Goal: Task Accomplishment & Management: Use online tool/utility

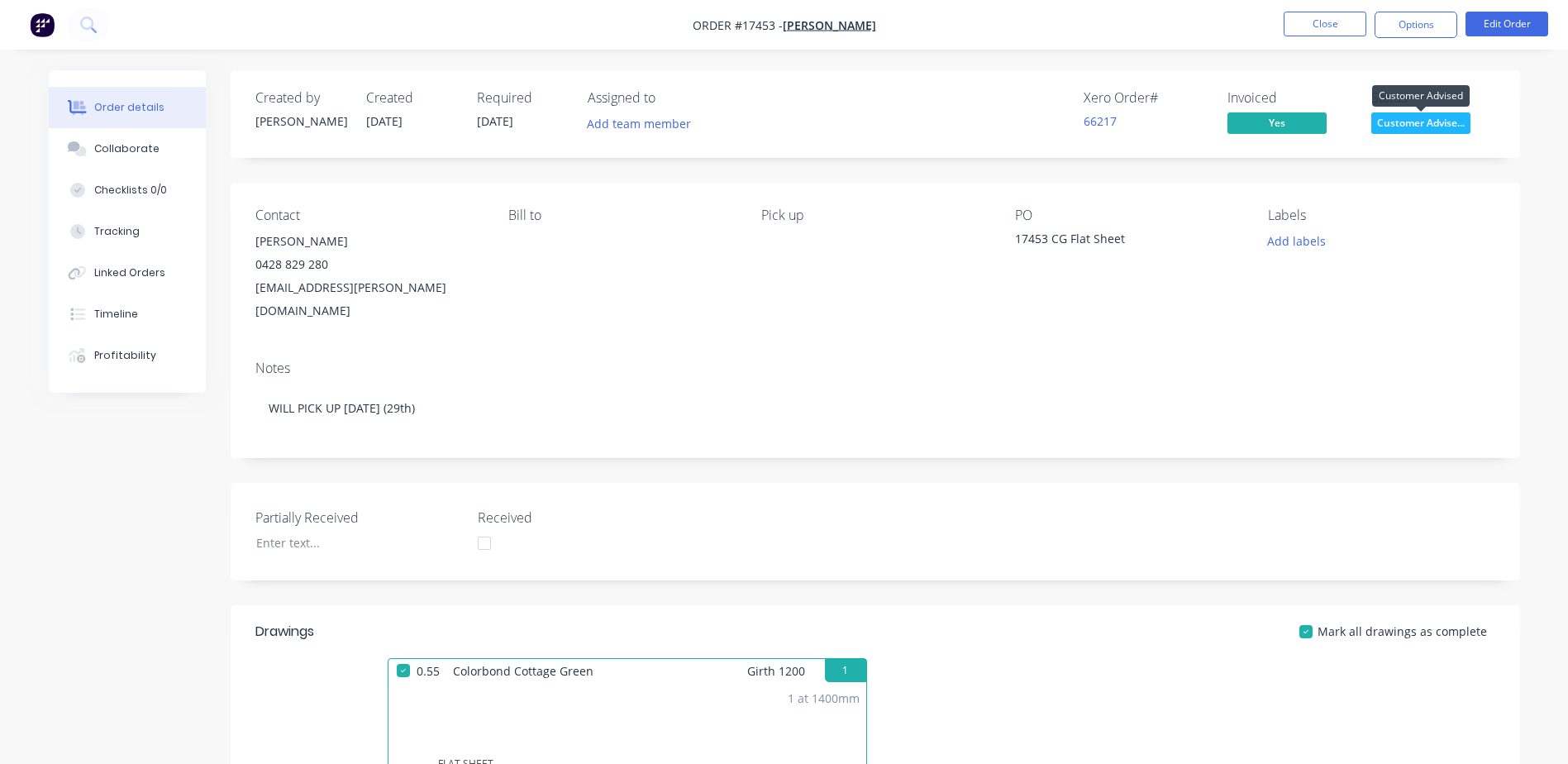
click at [1405, 121] on span "Customer Advise..." at bounding box center [1420, 122] width 99 height 21
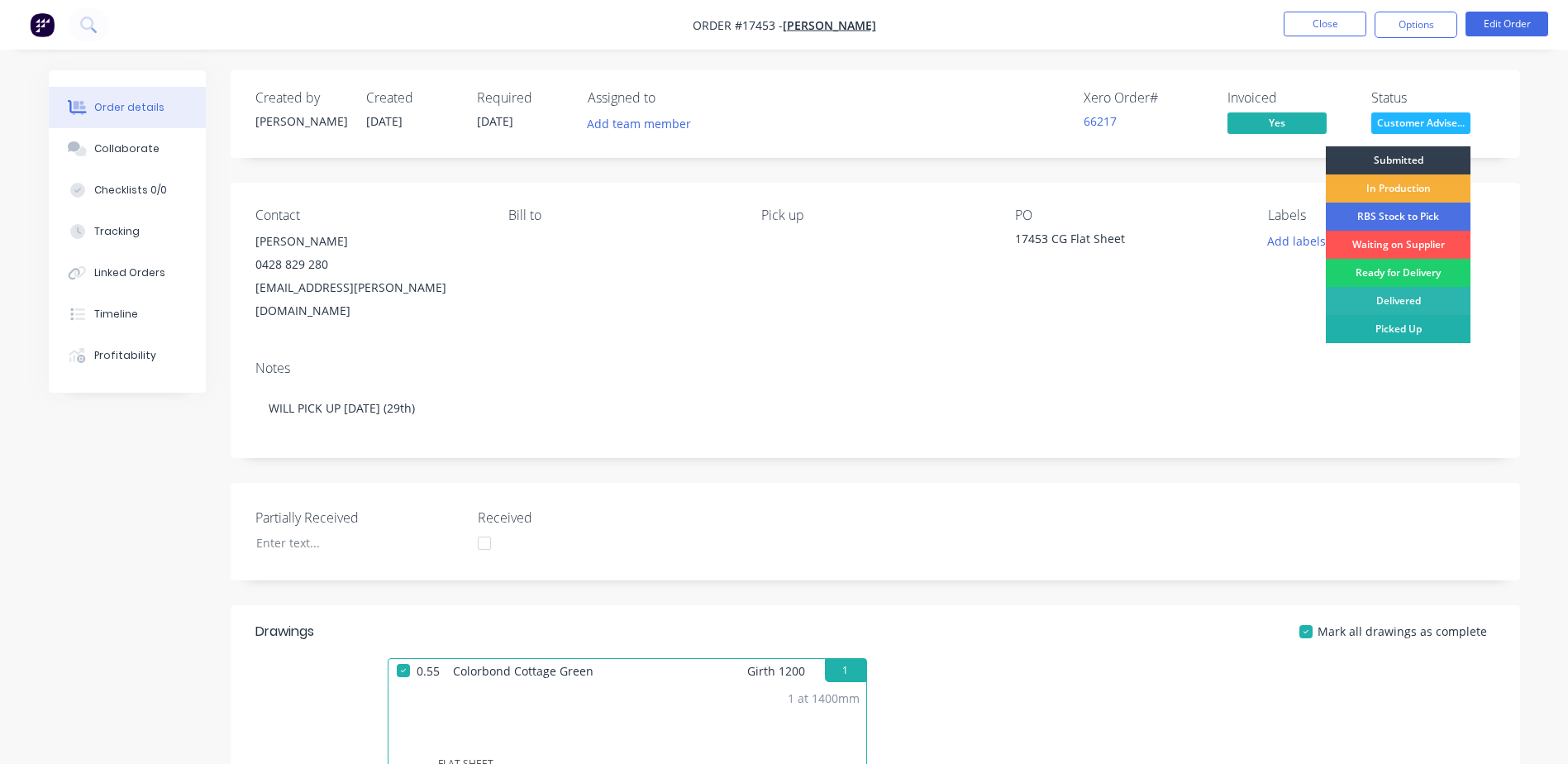
click at [1411, 332] on div "Picked Up" at bounding box center [1399, 328] width 145 height 28
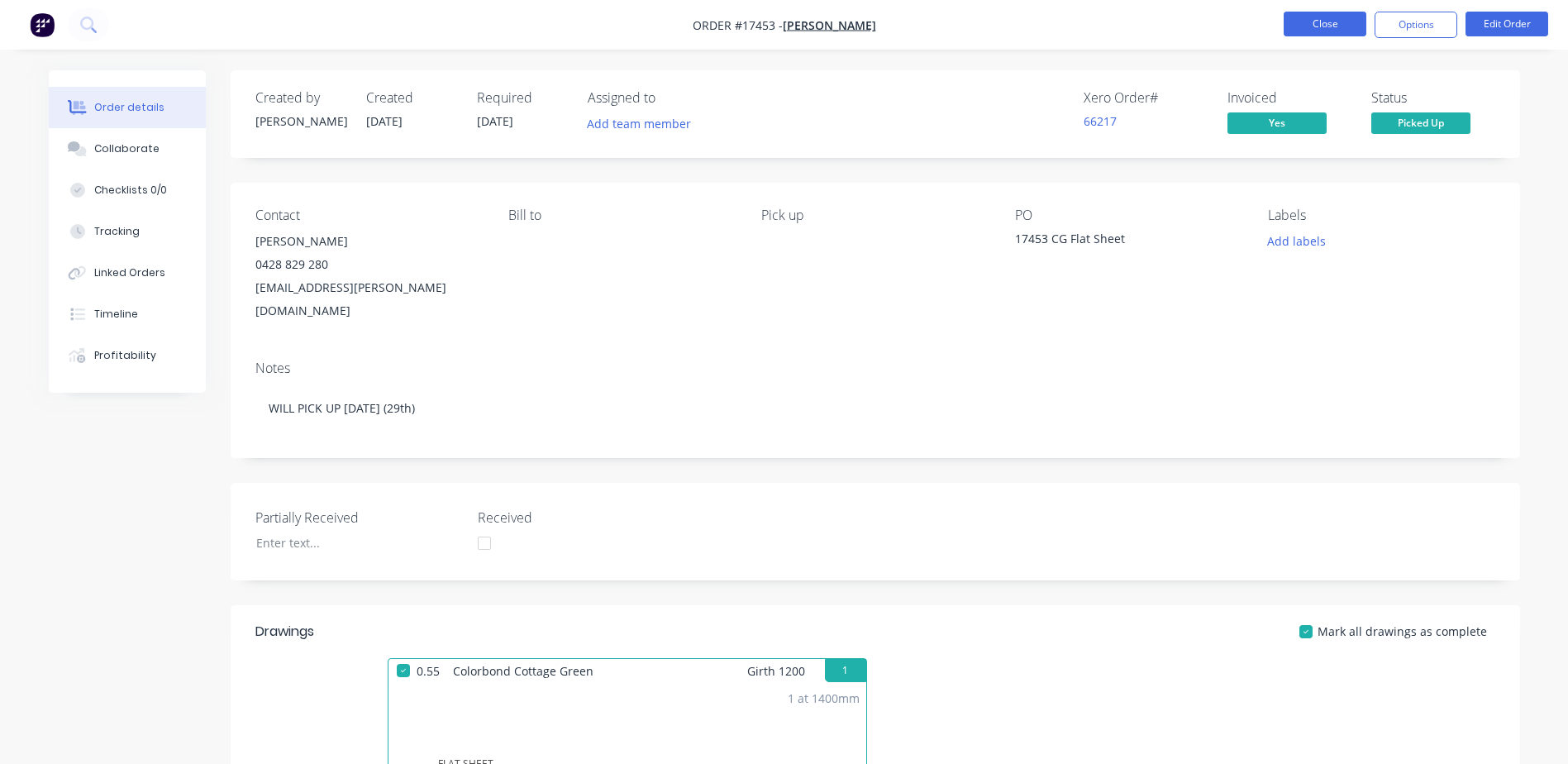
click at [1316, 24] on button "Close" at bounding box center [1324, 24] width 82 height 24
click at [1331, 27] on button "Close" at bounding box center [1324, 24] width 82 height 24
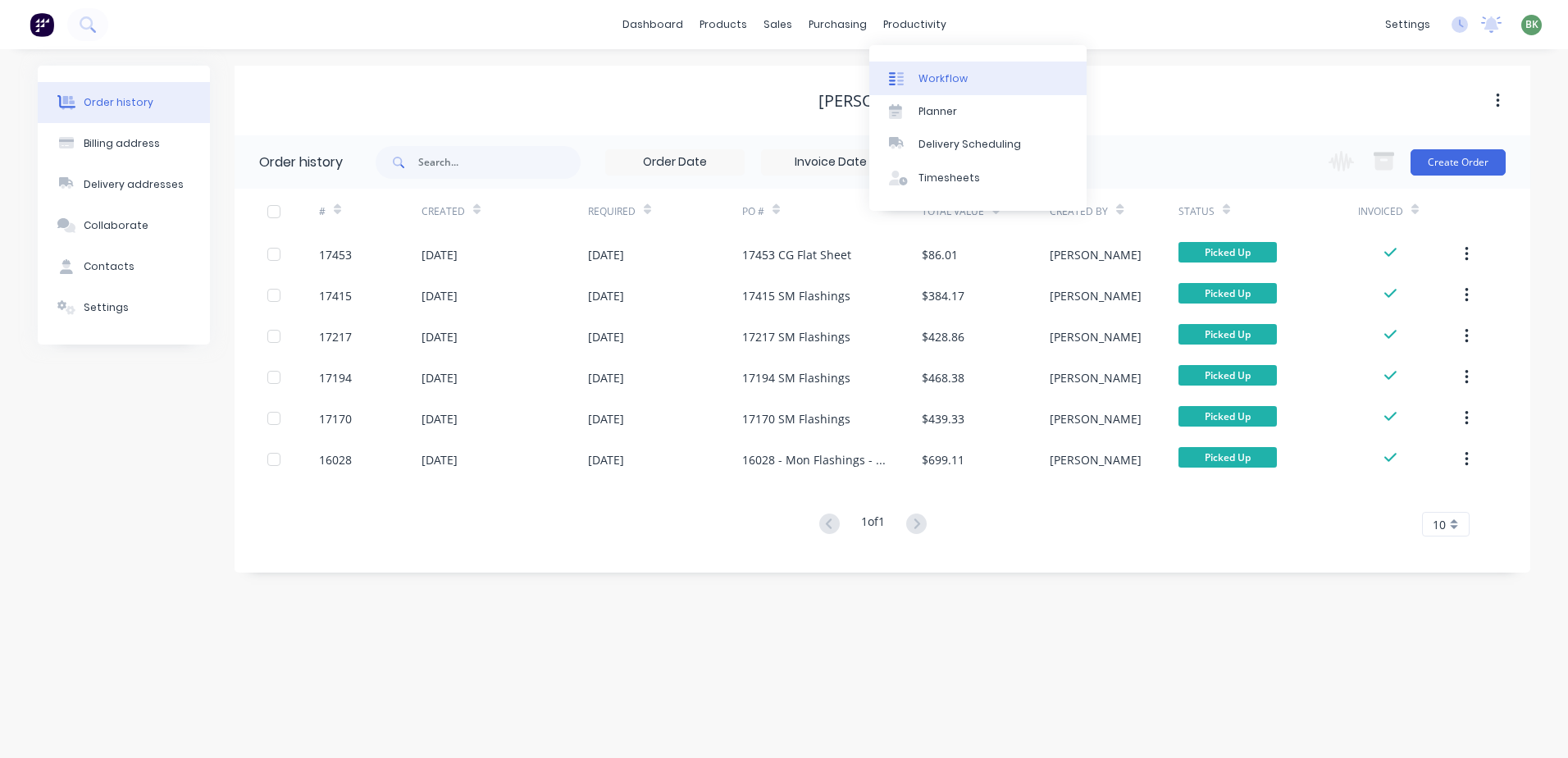
click at [931, 80] on div "Workflow" at bounding box center [942, 78] width 49 height 14
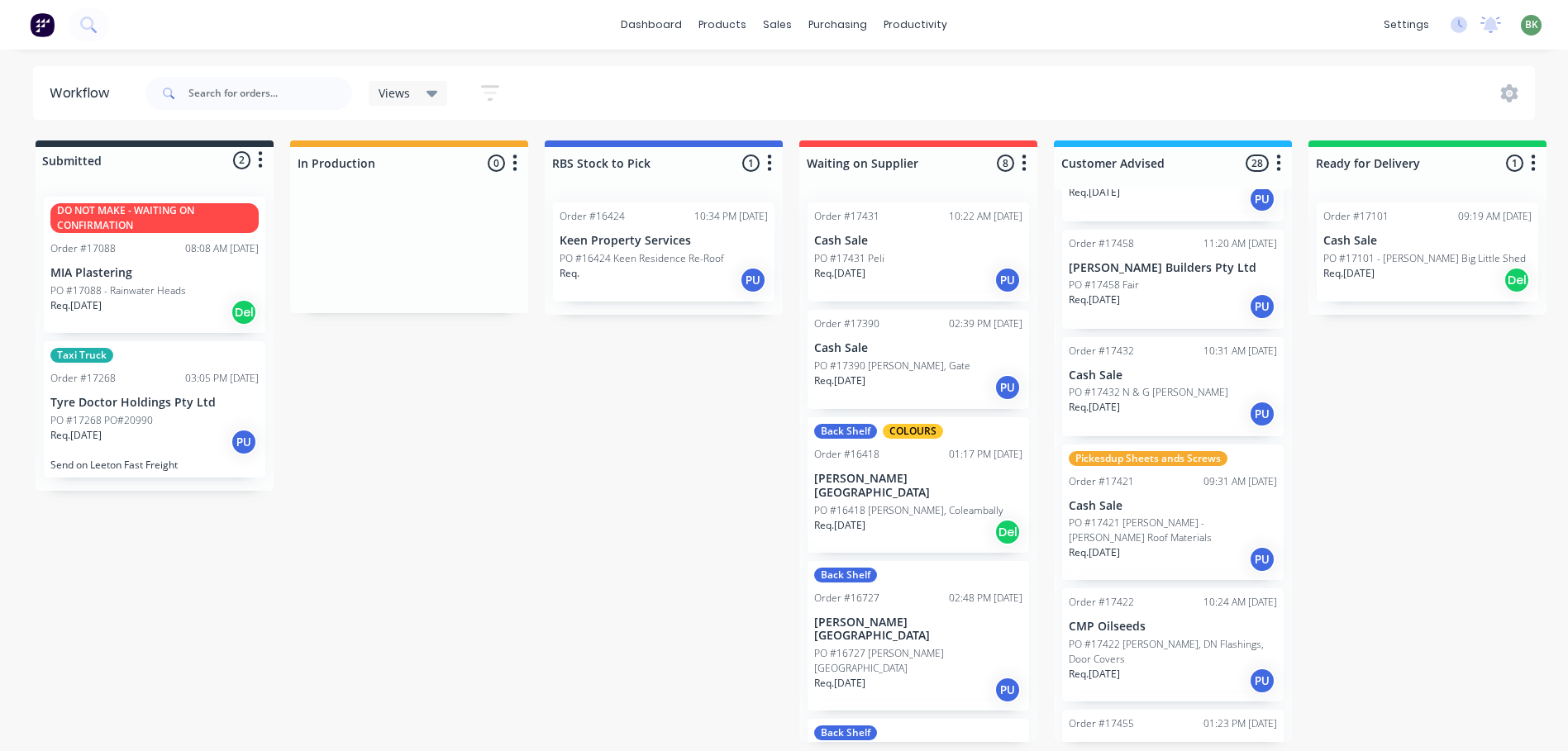
scroll to position [331, 0]
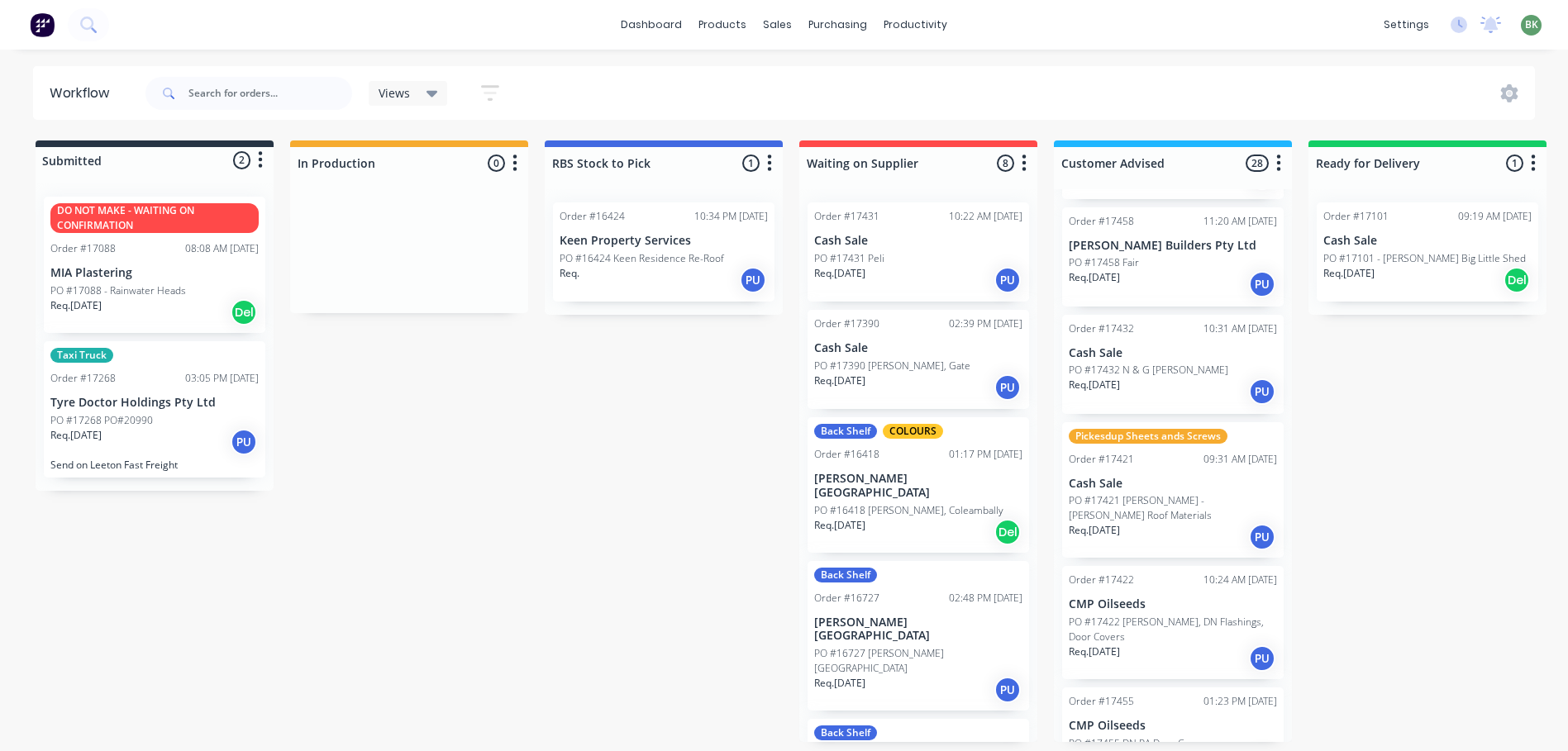
click at [1171, 374] on div "PO #17432 N & G Irvin" at bounding box center [1173, 370] width 208 height 14
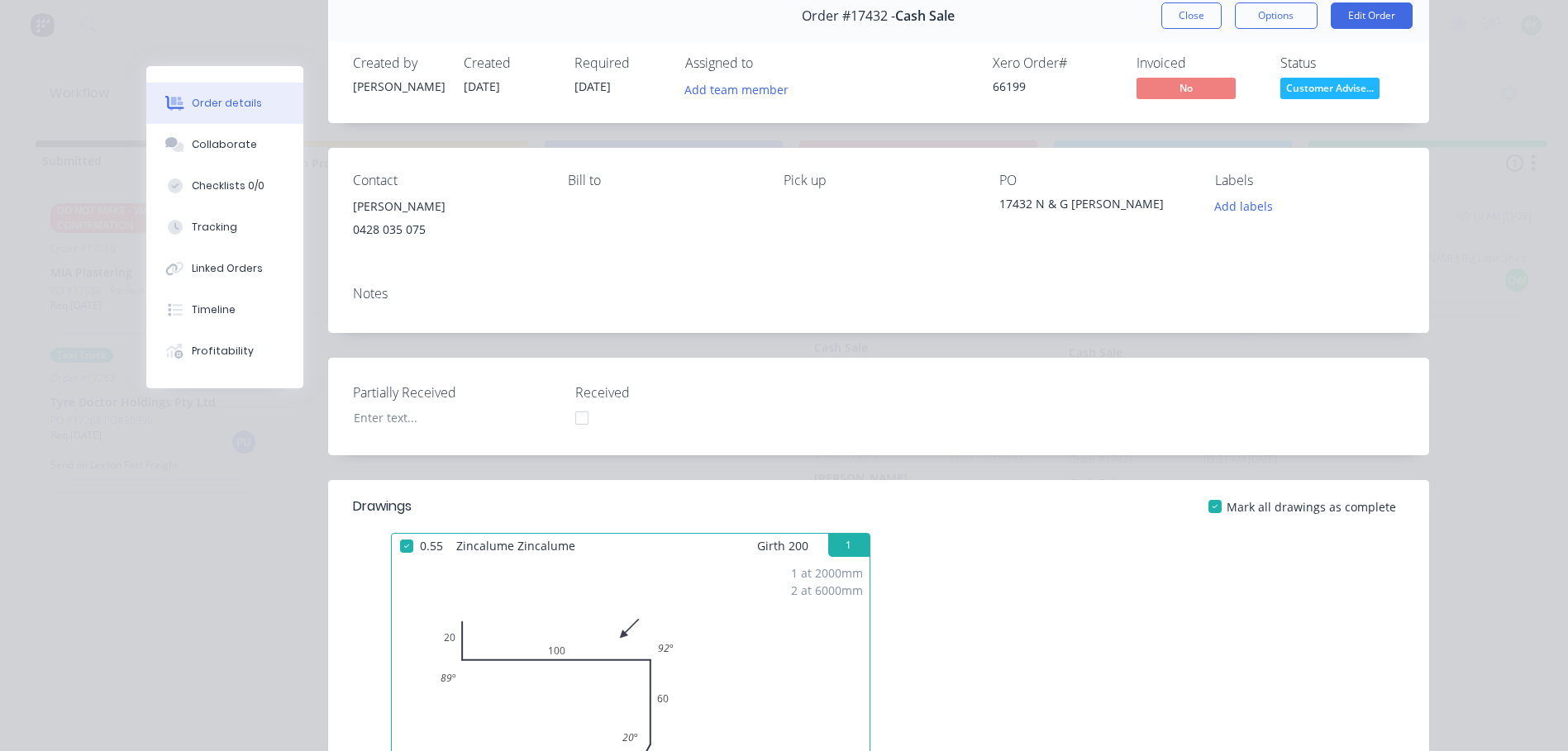
scroll to position [0, 0]
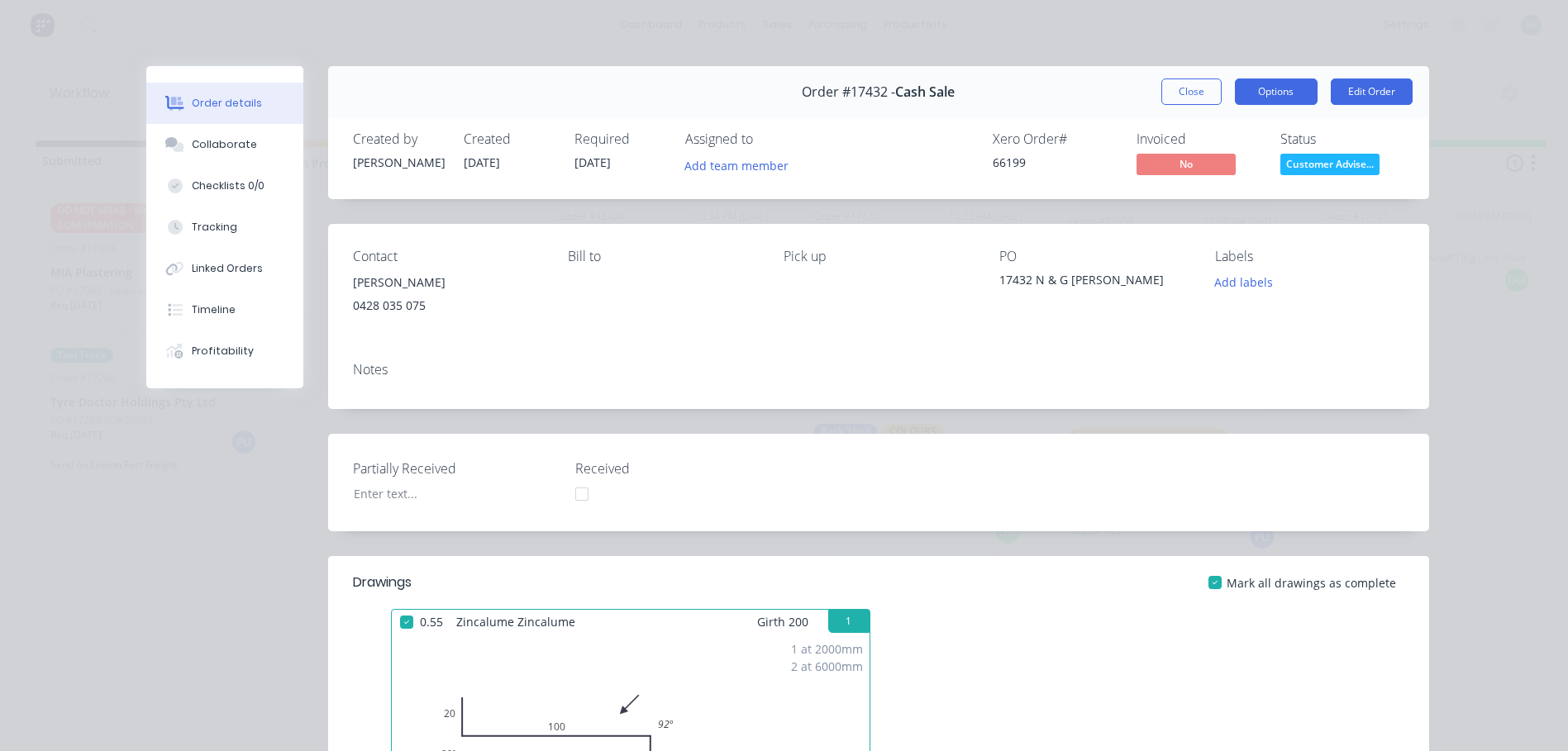
click at [1266, 91] on button "Options" at bounding box center [1276, 91] width 82 height 26
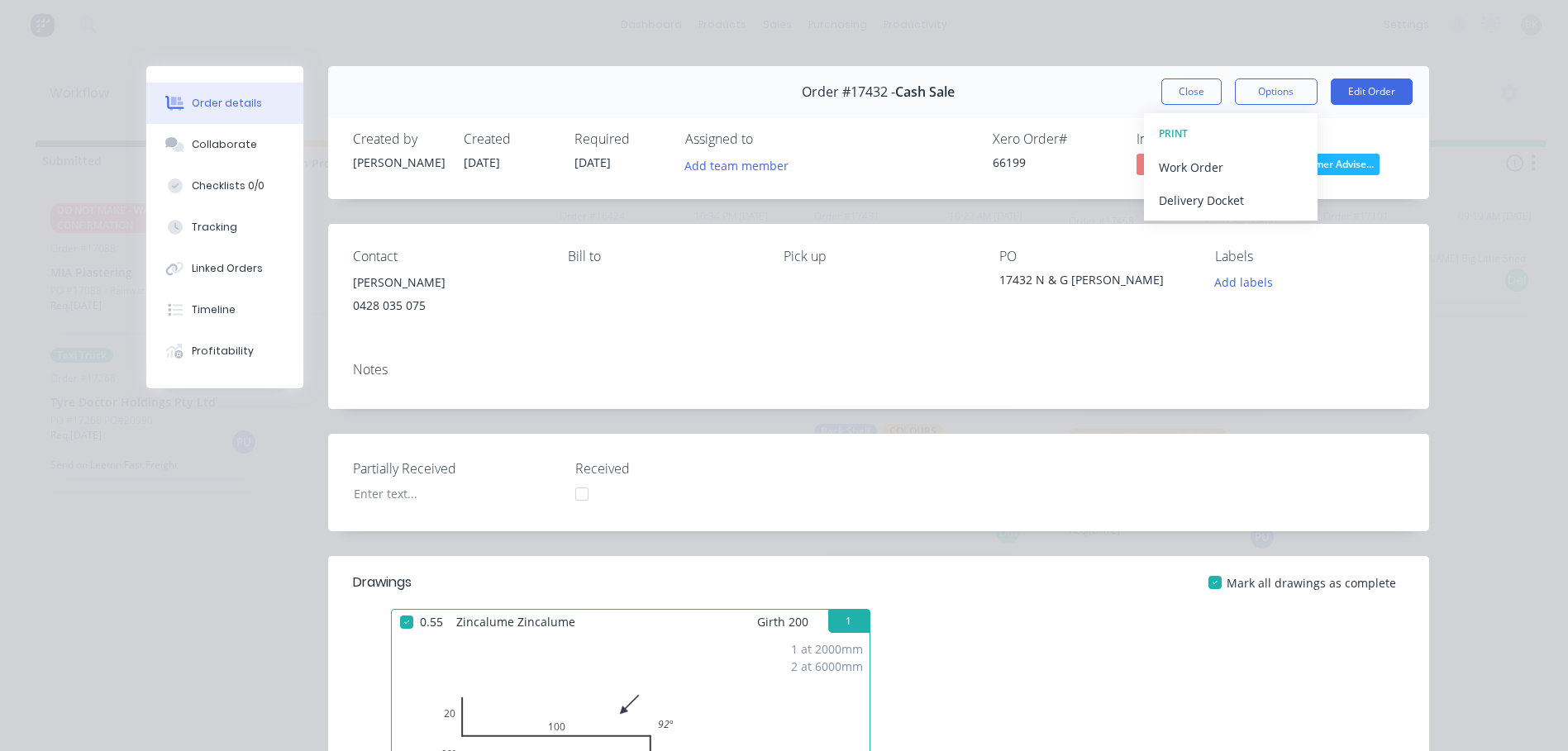
click at [1250, 32] on div "Order details Collaborate Checklists 0/0 Tracking Linked Orders Timeline Profit…" at bounding box center [784, 375] width 1568 height 751
drag, startPoint x: 844, startPoint y: 91, endPoint x: 882, endPoint y: 90, distance: 38.0
click at [882, 90] on span "Order #17432 -" at bounding box center [848, 91] width 93 height 15
drag, startPoint x: 882, startPoint y: 90, endPoint x: 868, endPoint y: 91, distance: 14.0
copy span "17432"
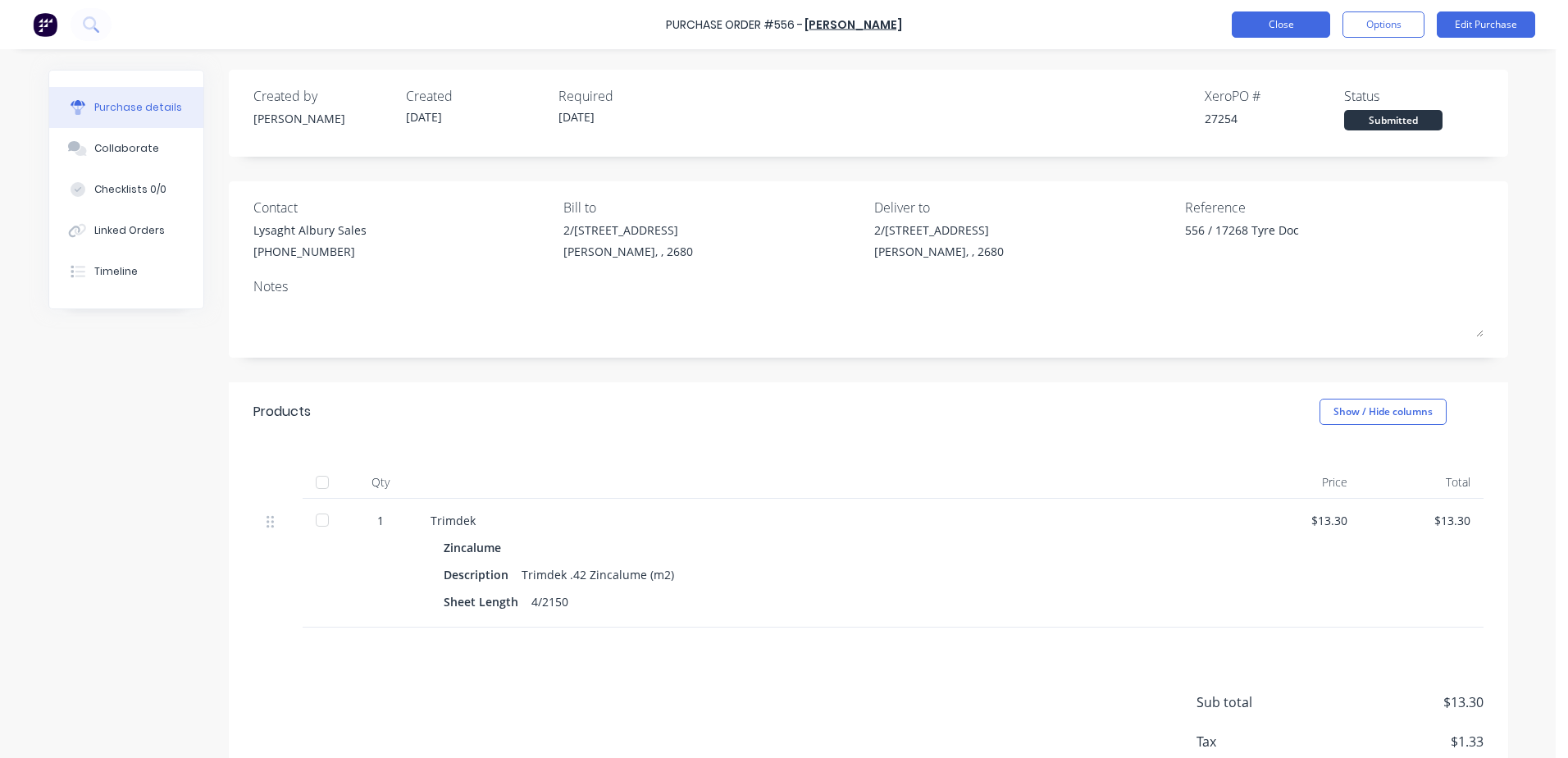
click at [1314, 23] on button "Close" at bounding box center [1280, 24] width 98 height 26
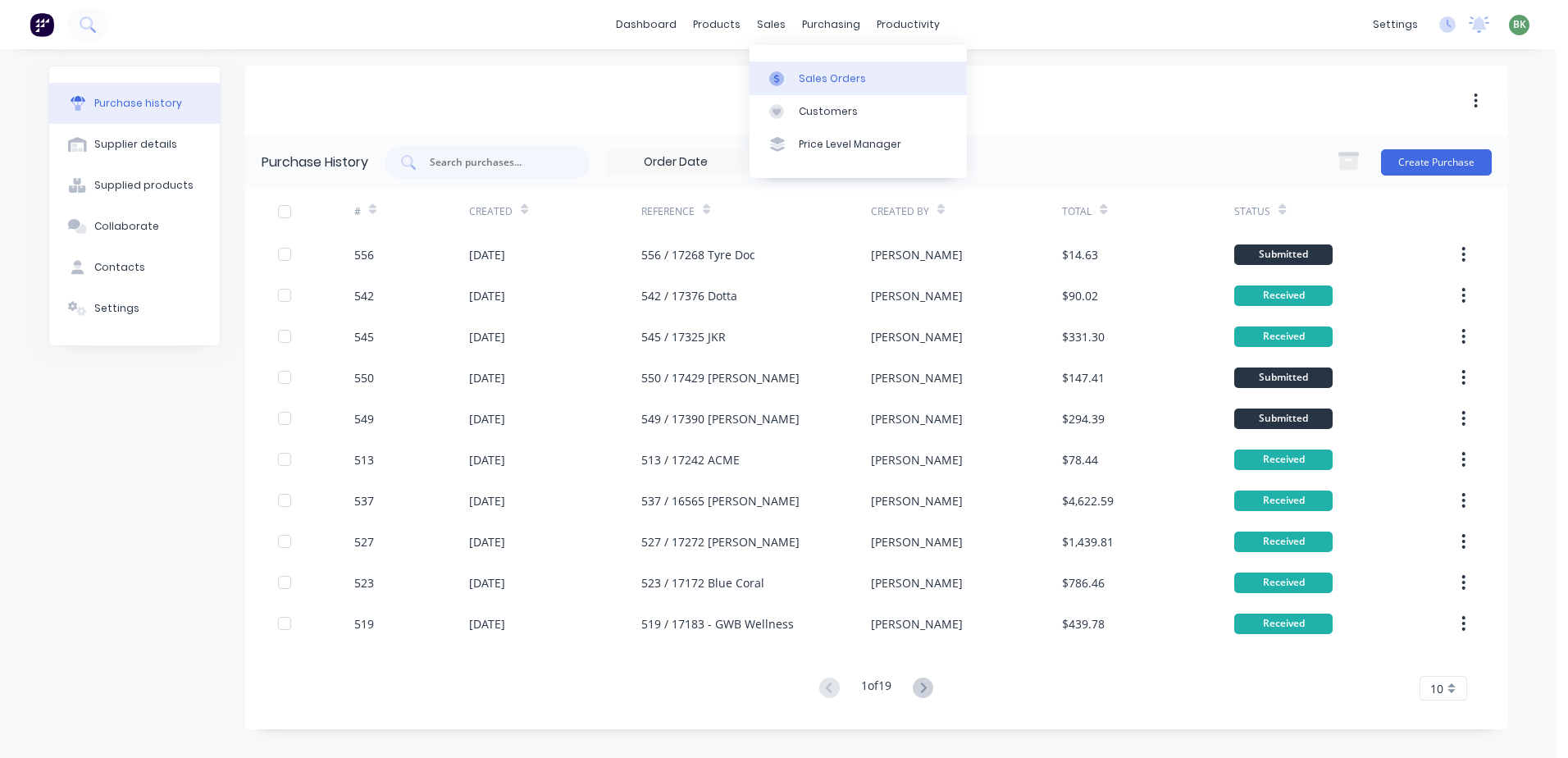
click at [823, 78] on div "Sales Orders" at bounding box center [832, 78] width 67 height 14
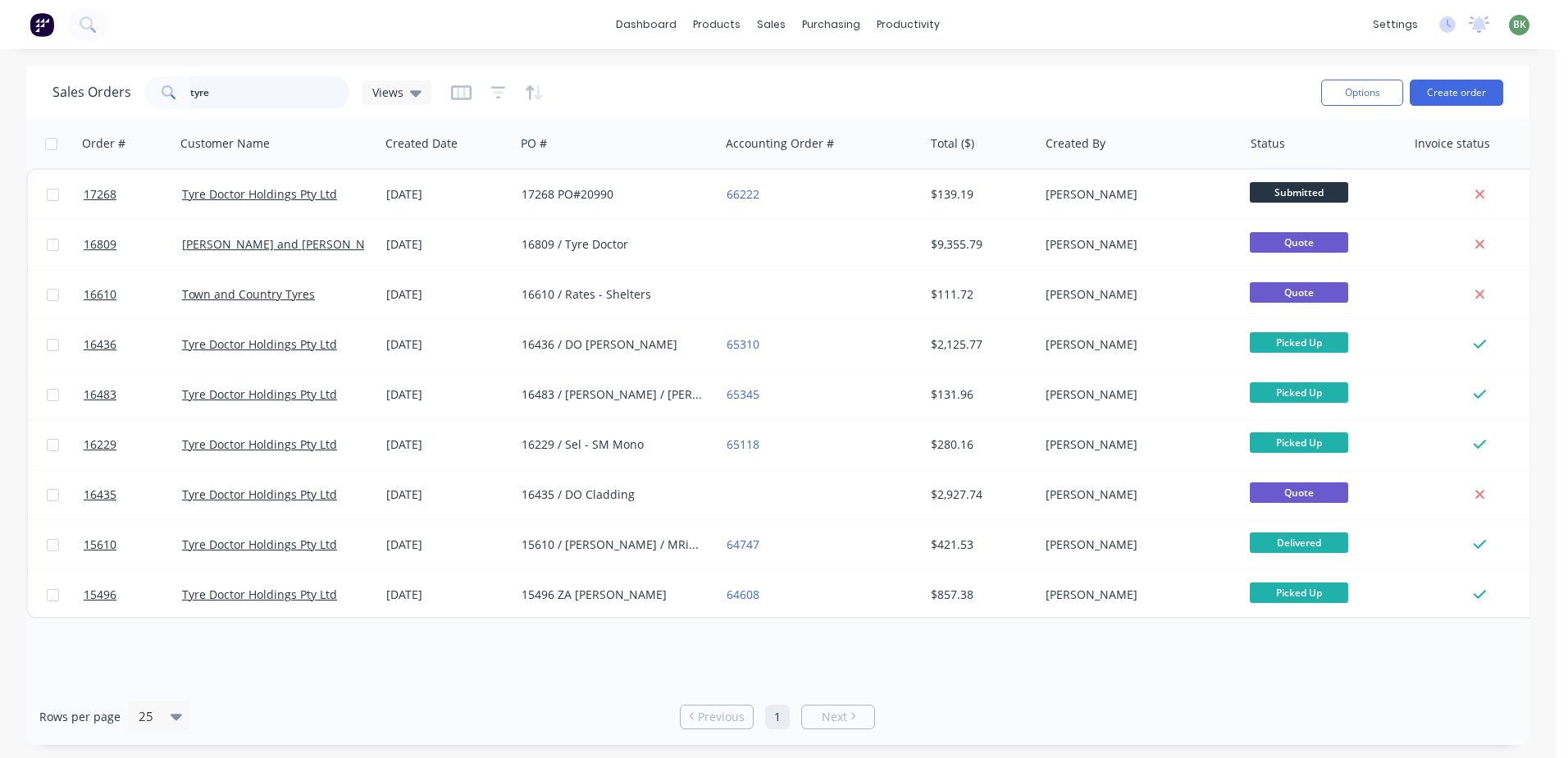
drag, startPoint x: 206, startPoint y: 96, endPoint x: 225, endPoint y: 99, distance: 19.2
click at [165, 98] on div "tyre" at bounding box center [247, 93] width 205 height 32
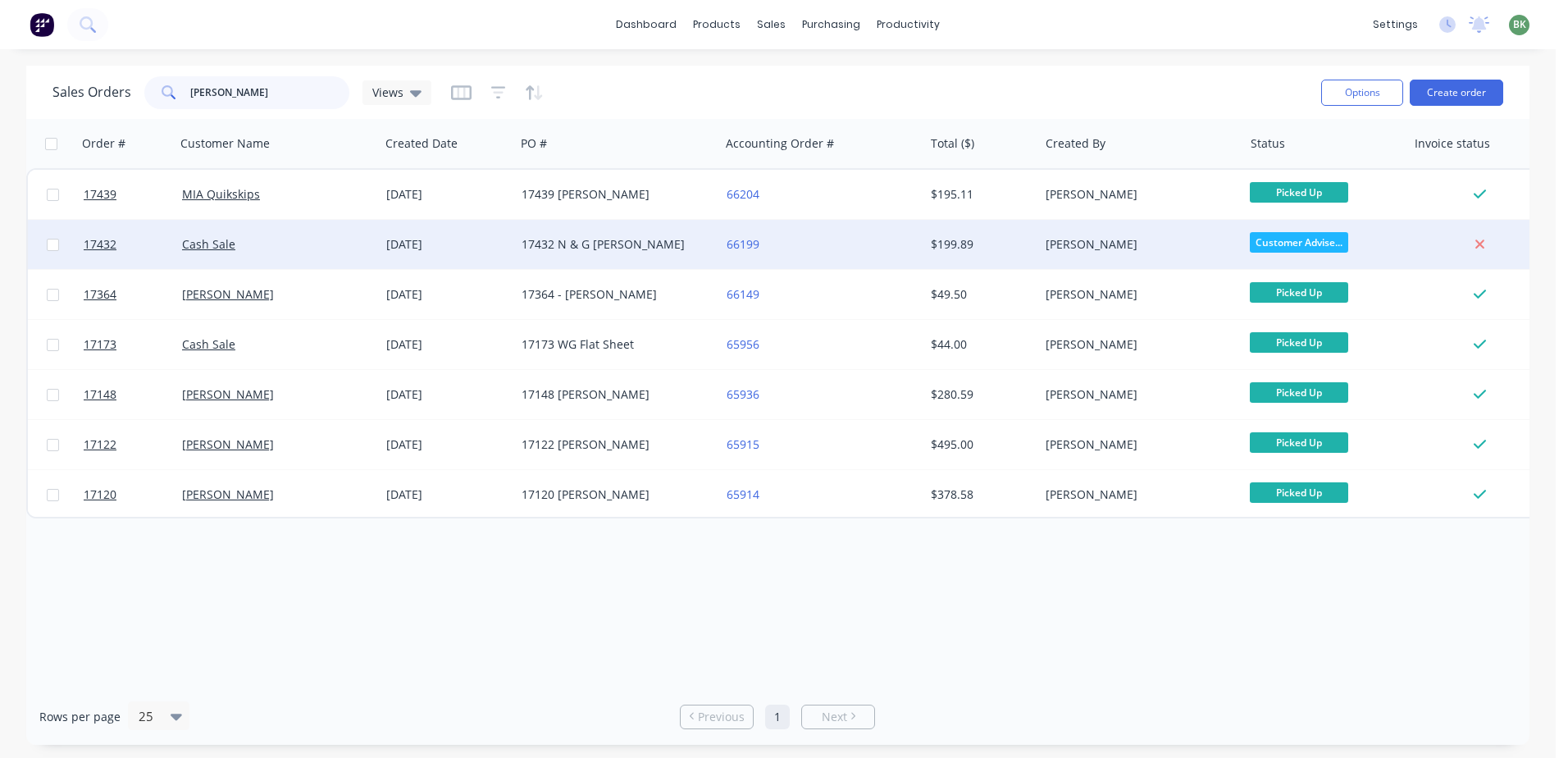
type input "[PERSON_NAME]"
click at [529, 242] on div "17432 N & G [PERSON_NAME]" at bounding box center [612, 245] width 182 height 16
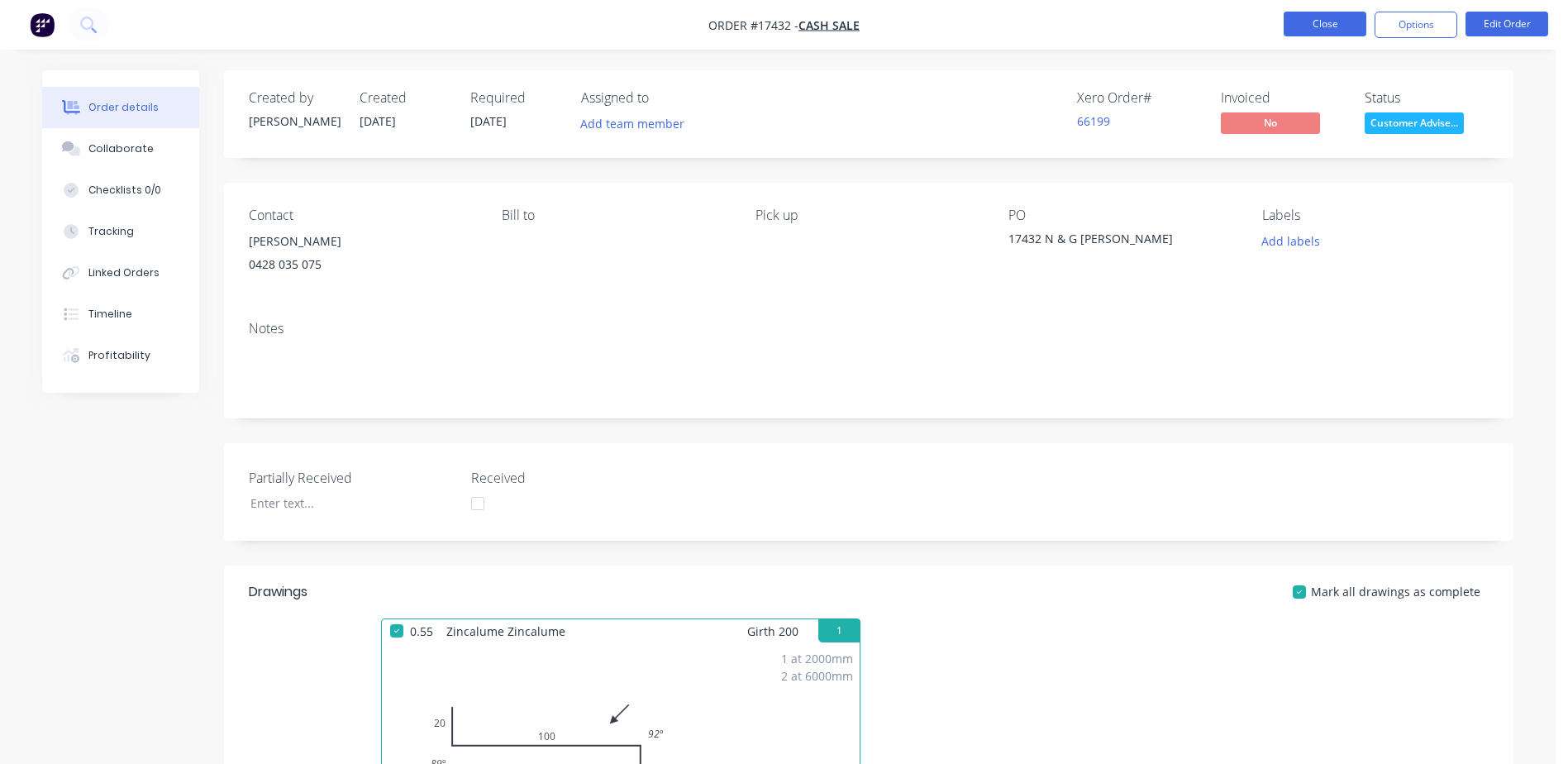
click at [1347, 31] on button "Close" at bounding box center [1324, 24] width 82 height 24
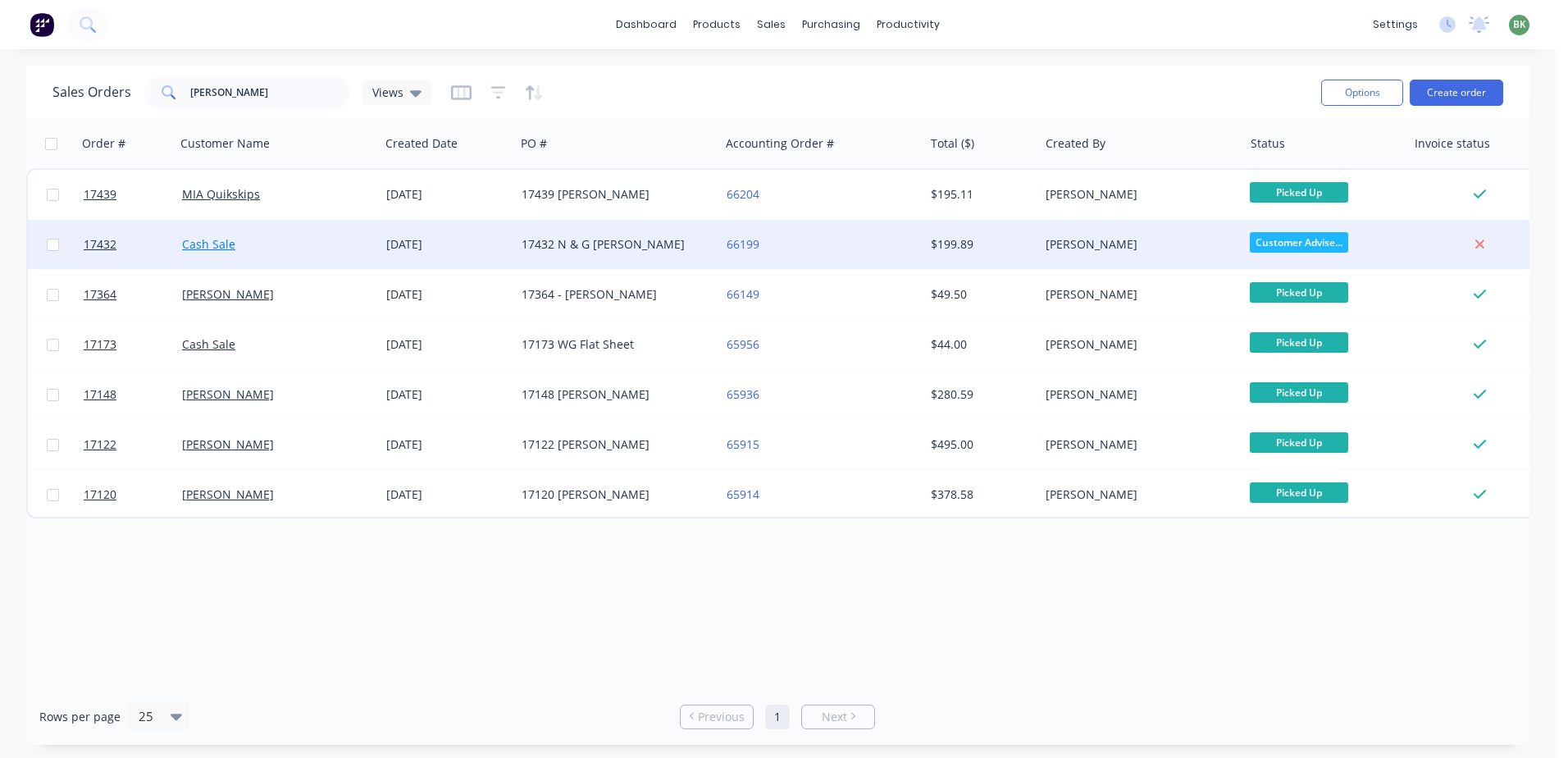
click at [222, 251] on link "Cash Sale" at bounding box center [208, 244] width 53 height 15
click at [99, 246] on span "17432" at bounding box center [100, 245] width 32 height 16
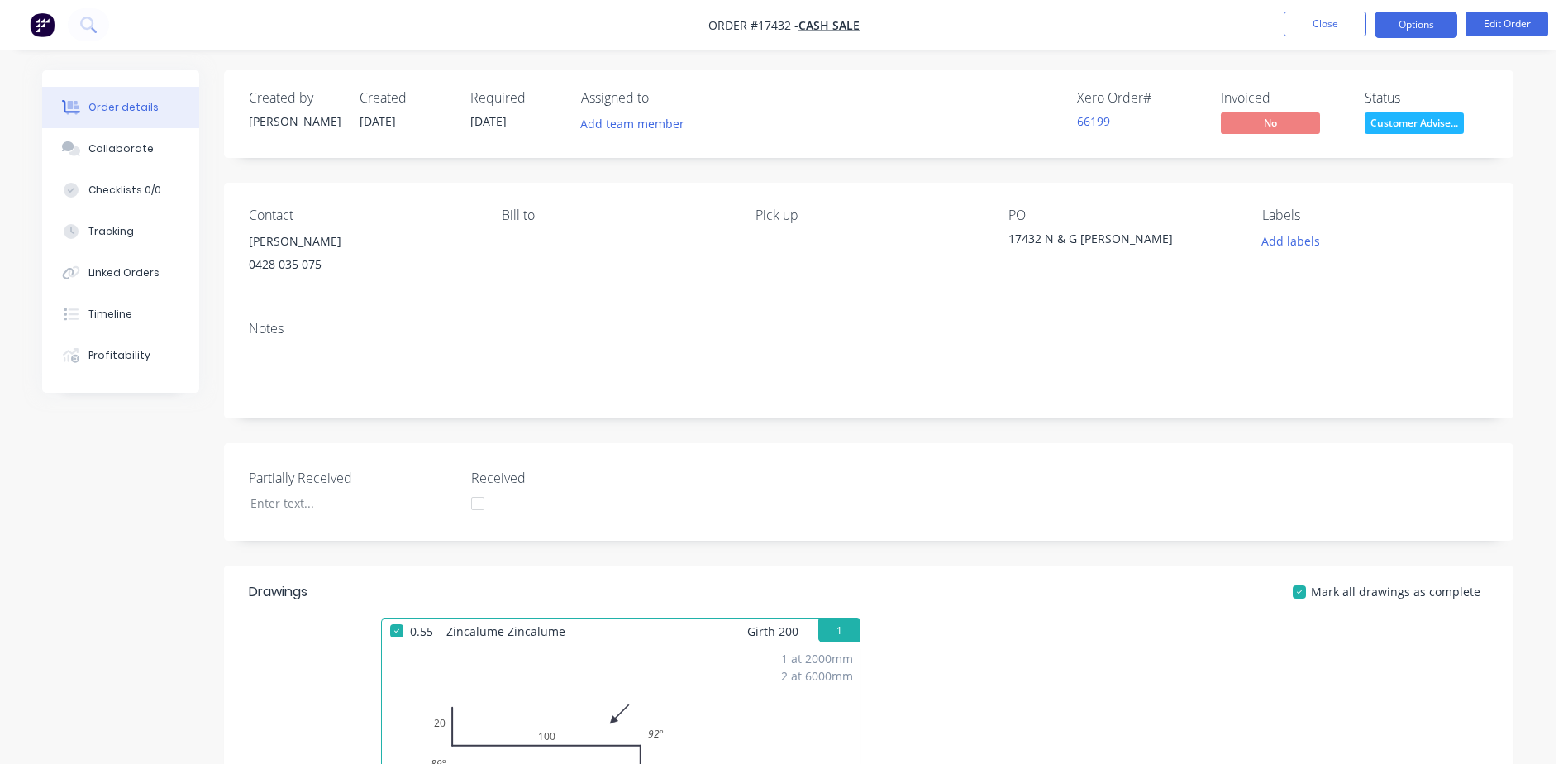
click at [1417, 24] on button "Options" at bounding box center [1416, 24] width 82 height 26
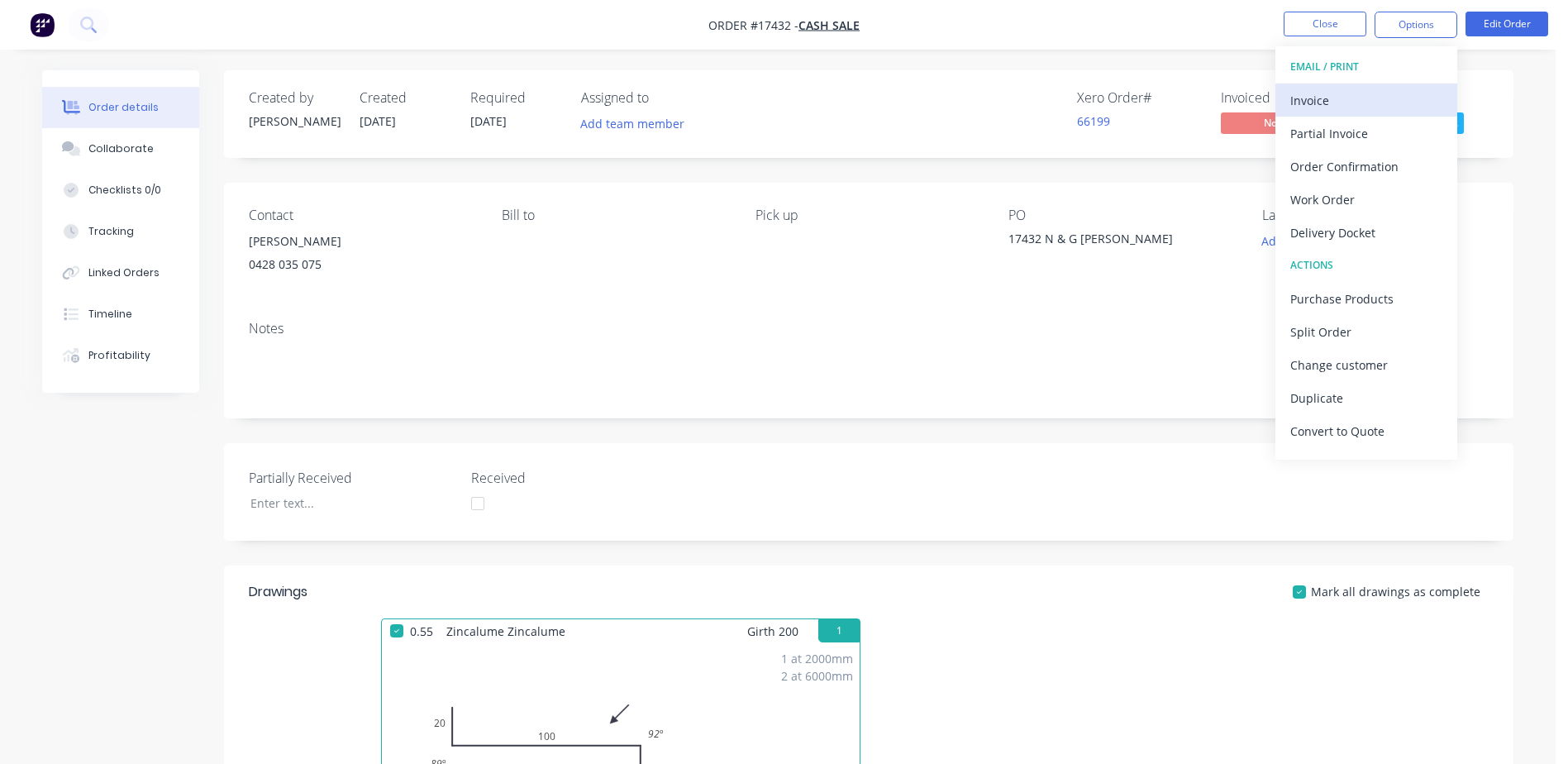
click at [1330, 100] on div "Invoice" at bounding box center [1367, 101] width 152 height 24
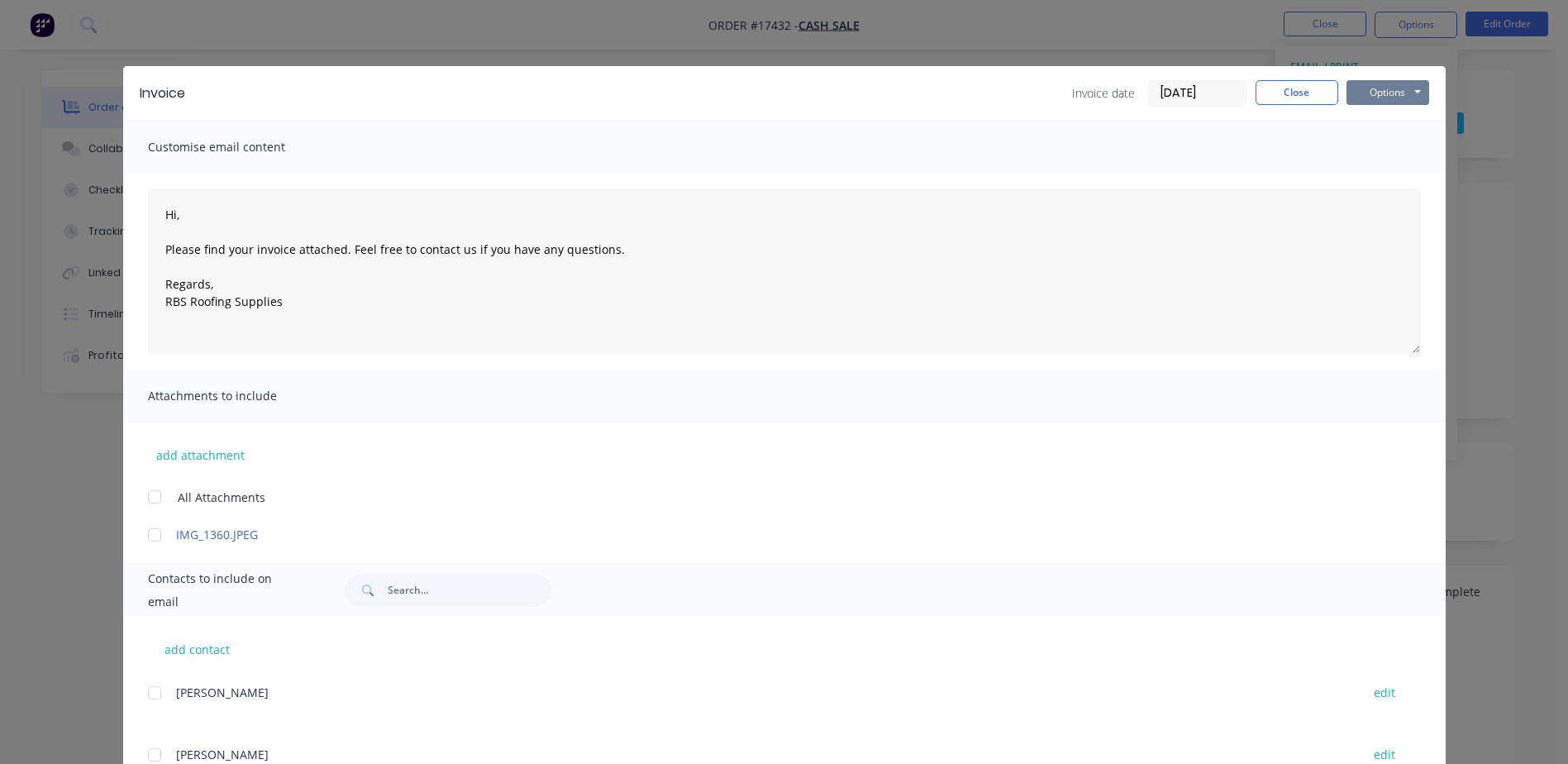
click at [1386, 91] on button "Options" at bounding box center [1388, 92] width 82 height 24
click at [1390, 145] on button "Print" at bounding box center [1399, 150] width 106 height 27
click at [1292, 96] on button "Close" at bounding box center [1296, 92] width 82 height 24
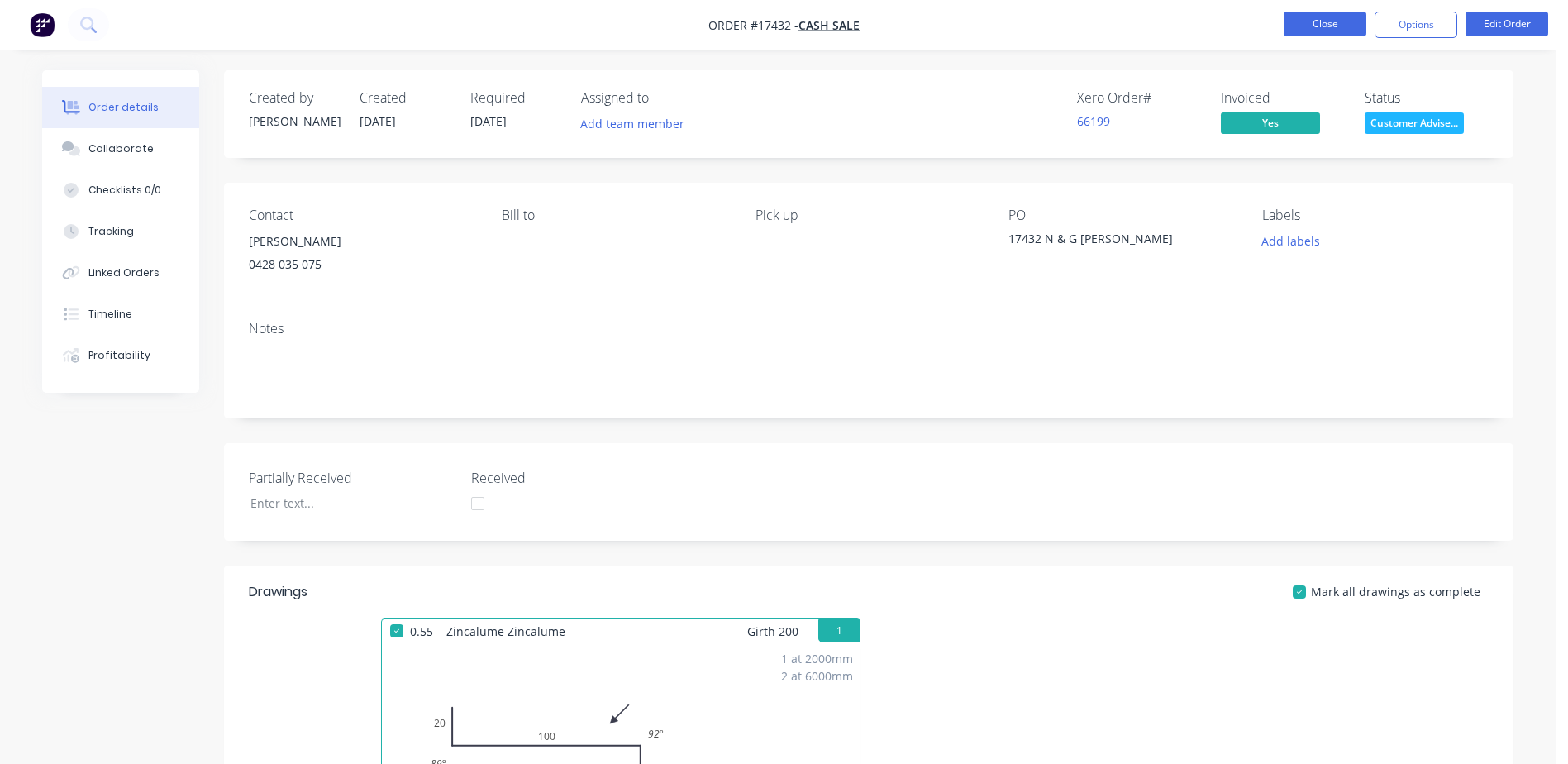
click at [1318, 31] on button "Close" at bounding box center [1324, 24] width 82 height 24
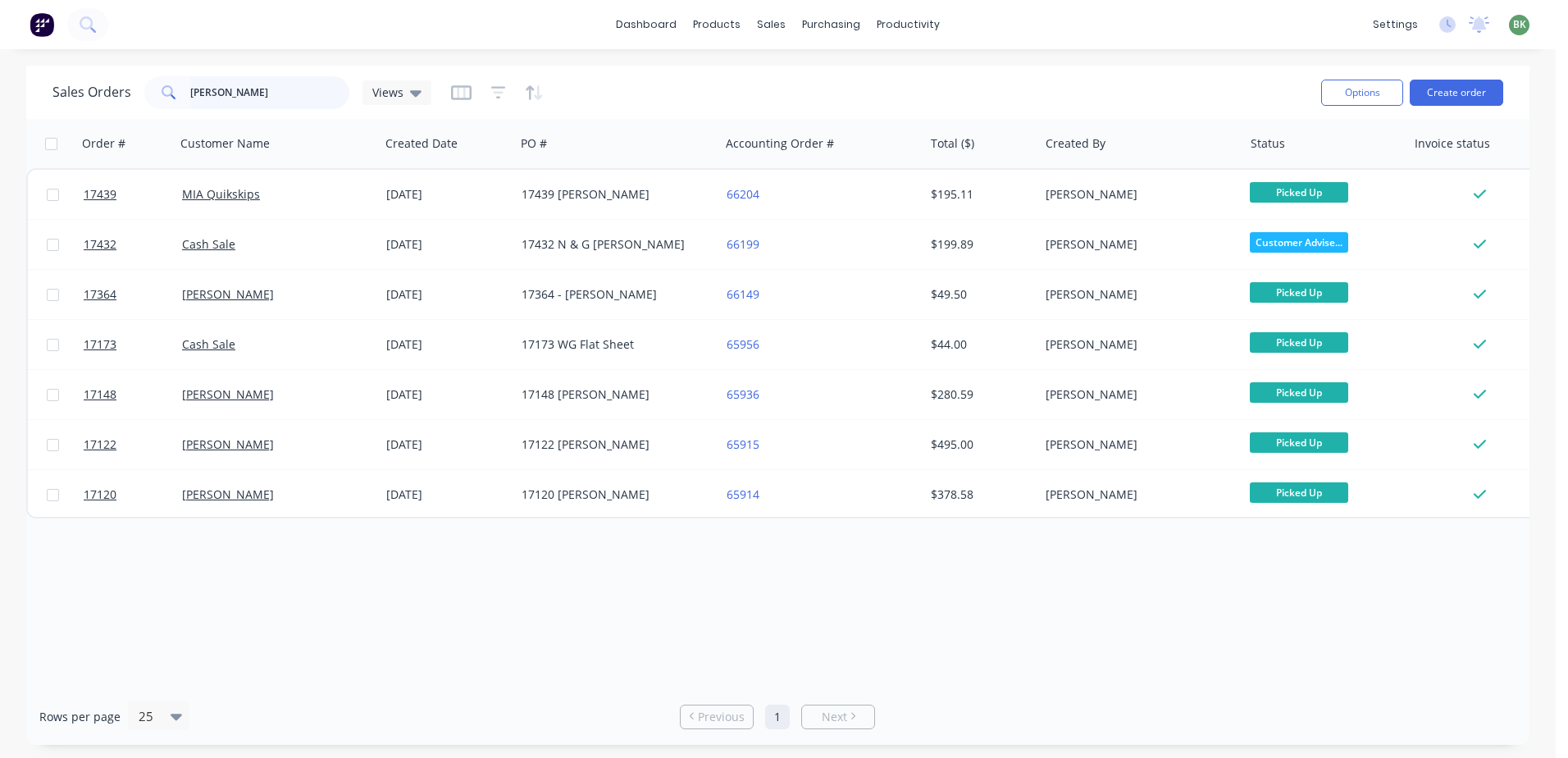
drag, startPoint x: 226, startPoint y: 92, endPoint x: 101, endPoint y: 92, distance: 125.0
click at [102, 92] on div "Sales Orders [PERSON_NAME] Views" at bounding box center [241, 93] width 379 height 32
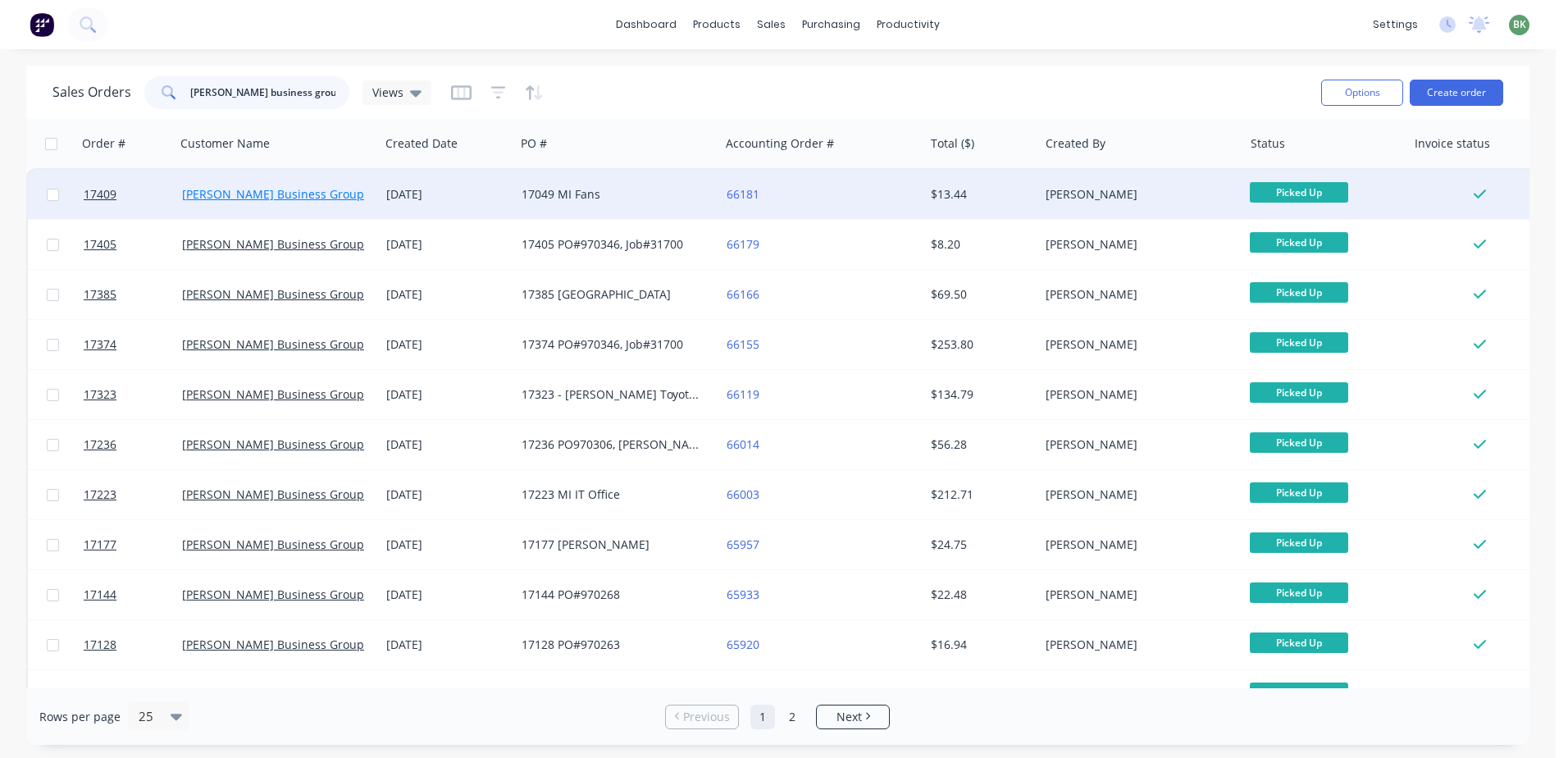
type input "[PERSON_NAME] business group"
click at [234, 201] on link "[PERSON_NAME] Business Group" at bounding box center [272, 193] width 182 height 15
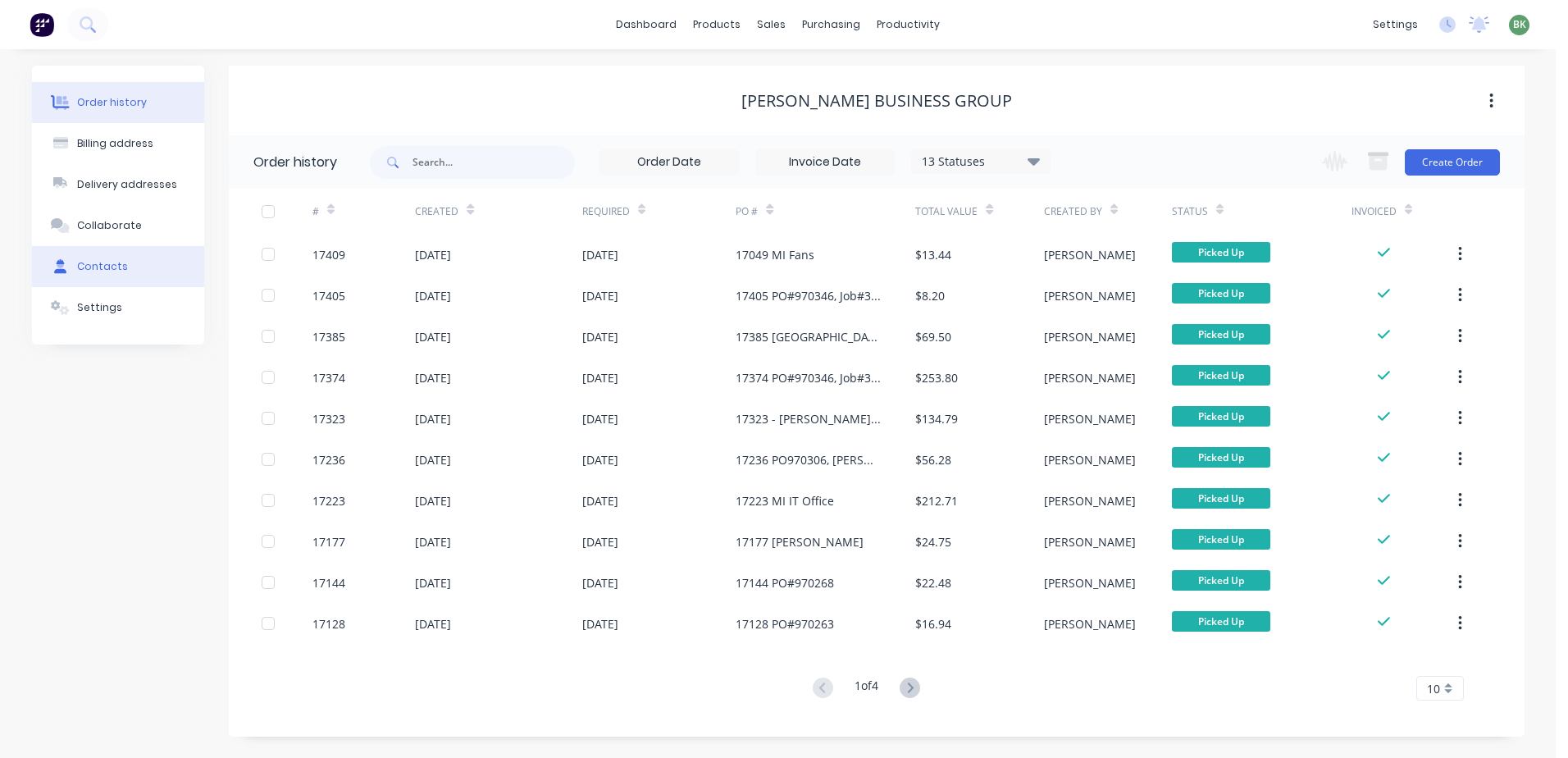
click at [107, 258] on button "Contacts" at bounding box center [119, 267] width 173 height 41
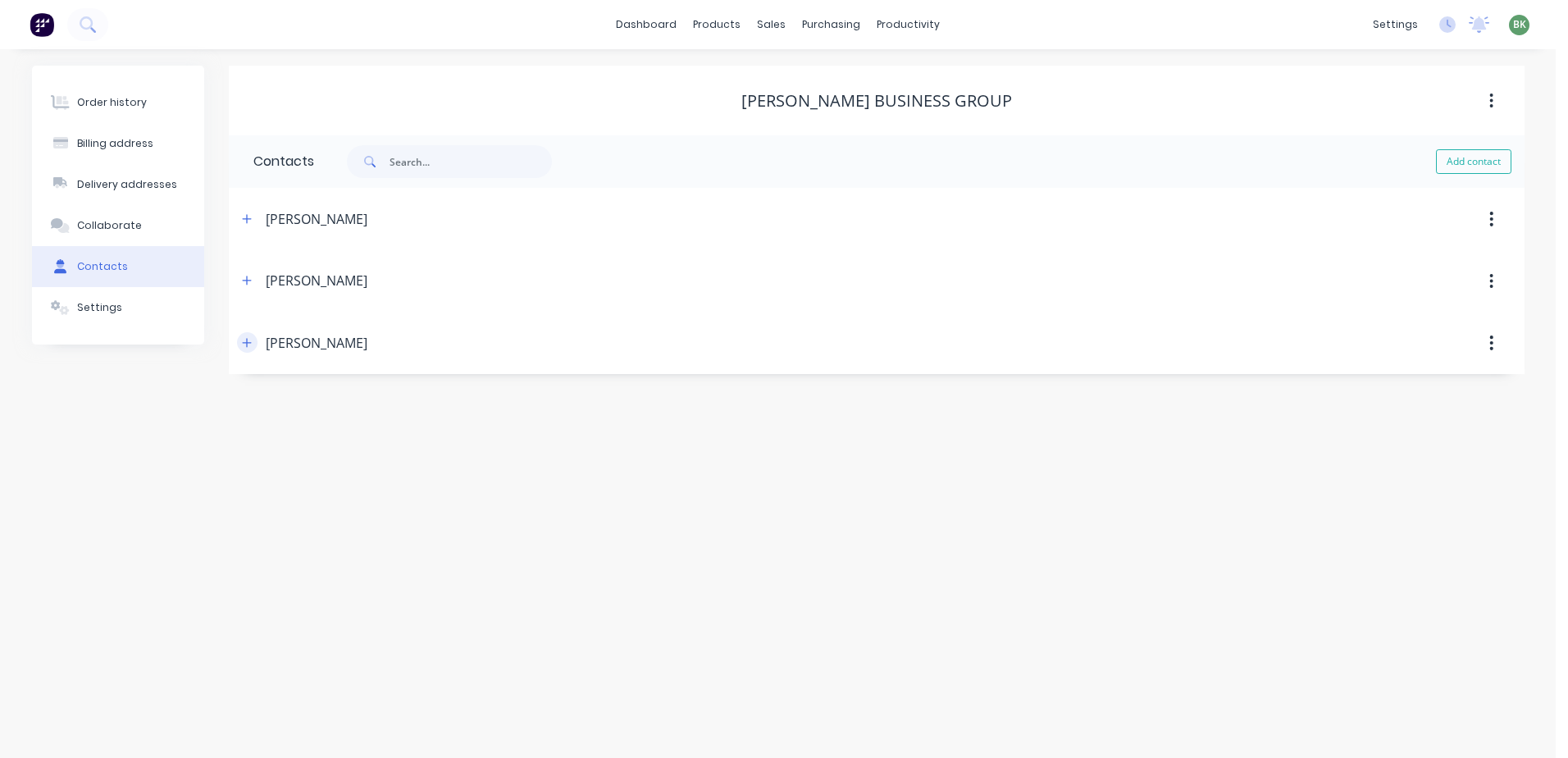
click at [246, 340] on icon "button" at bounding box center [246, 343] width 10 height 12
